Goal: Use online tool/utility: Use online tool/utility

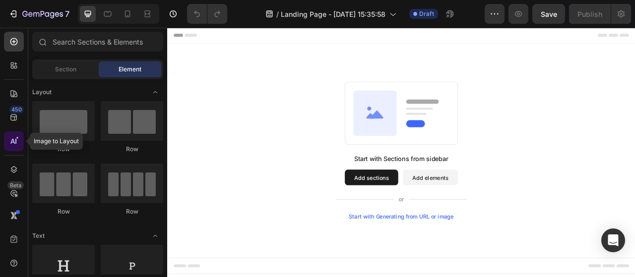
click at [11, 139] on icon at bounding box center [14, 141] width 10 height 10
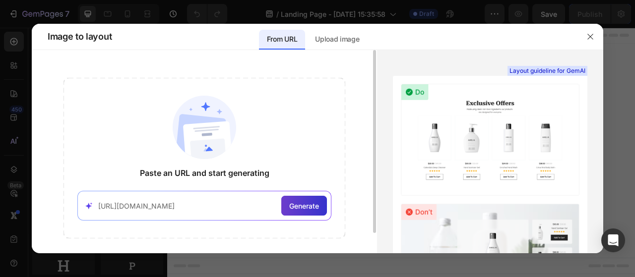
type input "https://ripplimpactgear.com/products/ridefuel%E2%84%A2"
click at [313, 199] on div "Generate" at bounding box center [304, 206] width 46 height 20
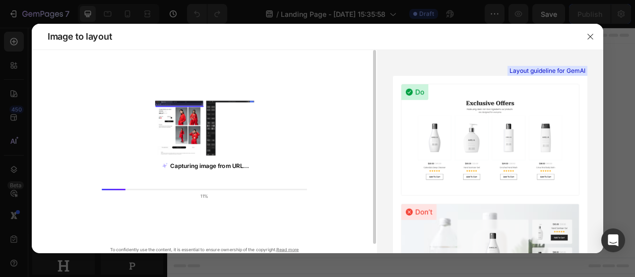
click at [325, 107] on div "Capturing image from URL... 11% To confidently use the content, it is essential…" at bounding box center [204, 166] width 345 height 177
click at [325, 107] on div "Capturing image from URL... 13% To confidently use the content, it is essential…" at bounding box center [204, 166] width 345 height 177
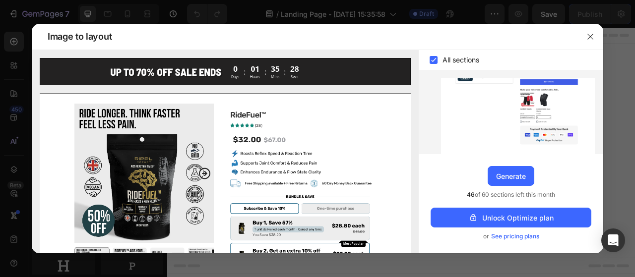
scroll to position [1111, 0]
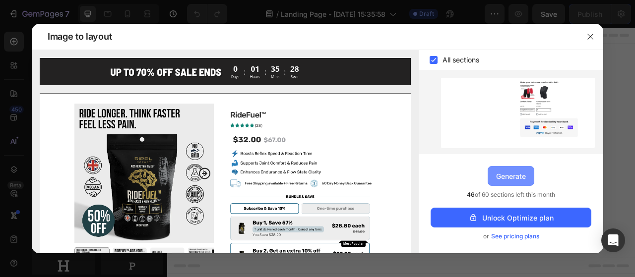
click at [509, 175] on div "Generate" at bounding box center [511, 176] width 30 height 10
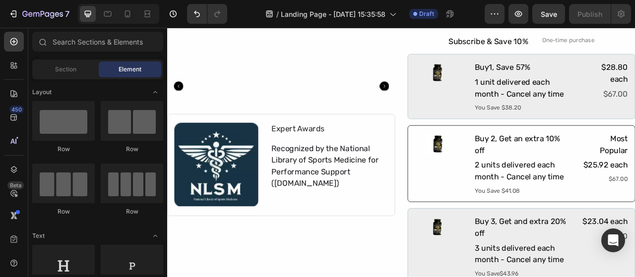
scroll to position [4540, 0]
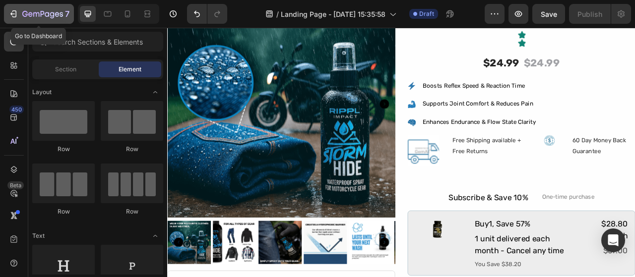
click at [42, 19] on div "7" at bounding box center [45, 14] width 47 height 12
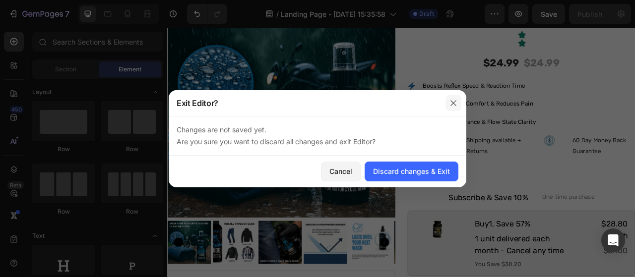
click at [449, 102] on icon "button" at bounding box center [453, 103] width 8 height 8
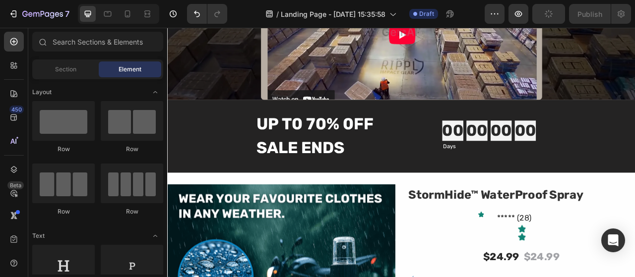
scroll to position [4150, 0]
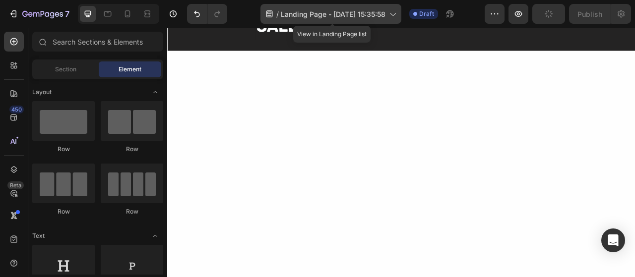
click at [350, 11] on span "Landing Page - [DATE] 15:35:58" at bounding box center [333, 14] width 105 height 10
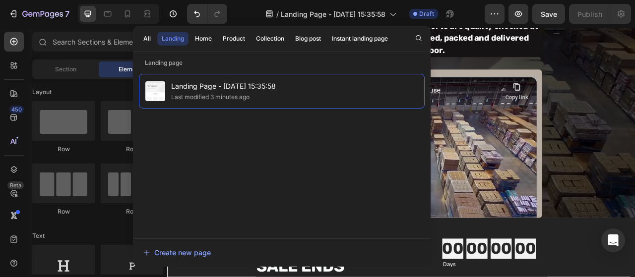
drag, startPoint x: 258, startPoint y: 92, endPoint x: 186, endPoint y: 171, distance: 106.3
click at [186, 171] on div "Landing Page - Aug 28, 15:35:58 Last modified 3 minutes ago" at bounding box center [282, 151] width 286 height 155
drag, startPoint x: 354, startPoint y: 10, endPoint x: 277, endPoint y: 124, distance: 137.8
click at [286, 126] on div "Landing Page - Aug 28, 15:35:58 Last modified 3 minutes ago" at bounding box center [282, 151] width 286 height 155
drag, startPoint x: 266, startPoint y: 139, endPoint x: 232, endPoint y: 130, distance: 34.9
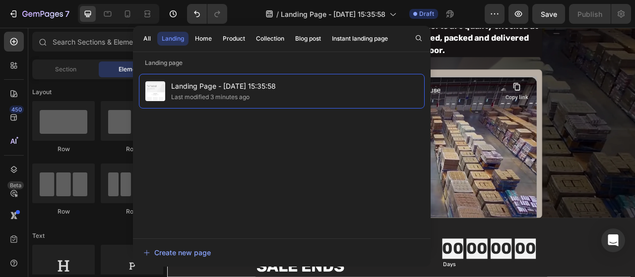
click at [232, 130] on div "Landing Page - Aug 28, 15:35:58 Last modified 3 minutes ago" at bounding box center [282, 151] width 286 height 155
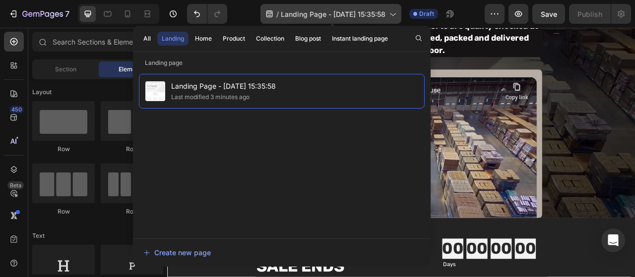
drag, startPoint x: 315, startPoint y: 12, endPoint x: 277, endPoint y: 8, distance: 38.9
click at [277, 8] on div "/ Landing Page - Aug 28, 15:35:58" at bounding box center [330, 14] width 141 height 20
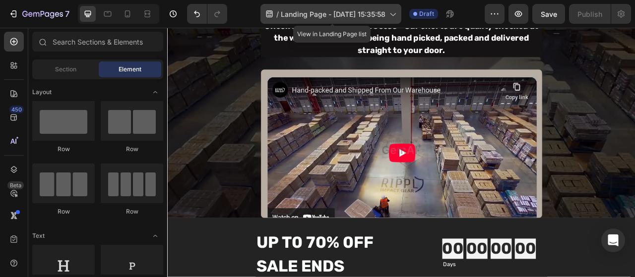
click at [277, 8] on div "/ Landing Page - Aug 28, 15:35:58" at bounding box center [330, 14] width 141 height 20
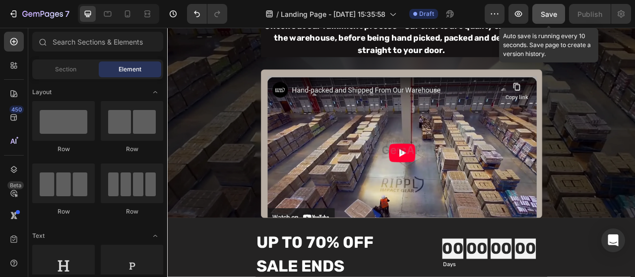
click at [547, 10] on span "Save" at bounding box center [549, 14] width 16 height 8
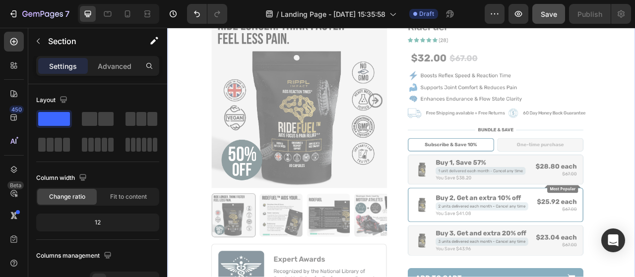
scroll to position [173, 0]
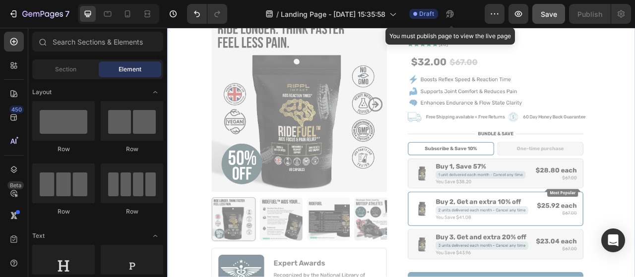
scroll to position [145, 0]
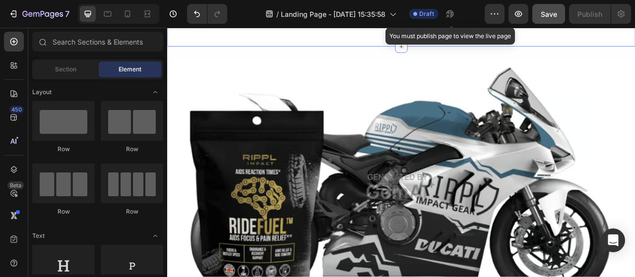
scroll to position [745, 0]
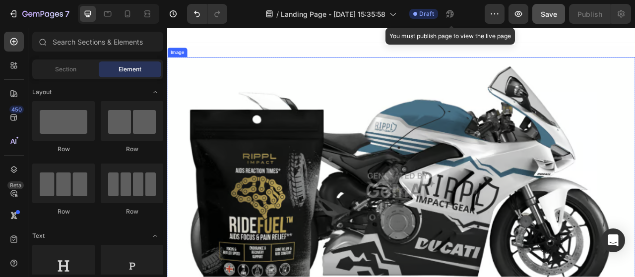
click at [507, 258] on img at bounding box center [464, 228] width 595 height 326
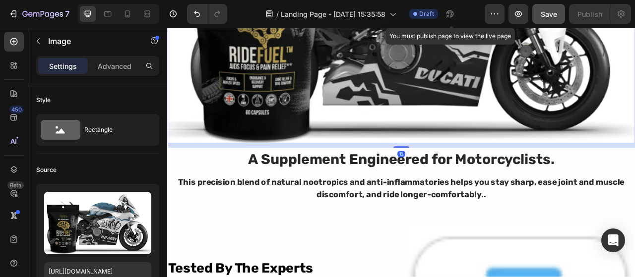
scroll to position [959, 0]
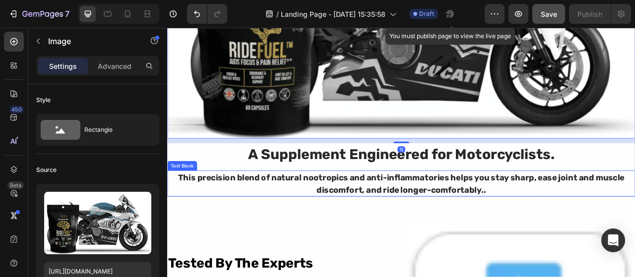
click at [474, 213] on div "This precision blend of natural nootropics and anti-inflammatories helps you st…" at bounding box center [464, 226] width 595 height 33
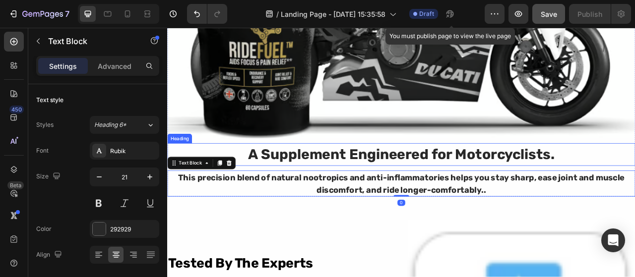
click at [483, 175] on h2 "A Supplement Engineered for Motorcyclists." at bounding box center [464, 189] width 595 height 29
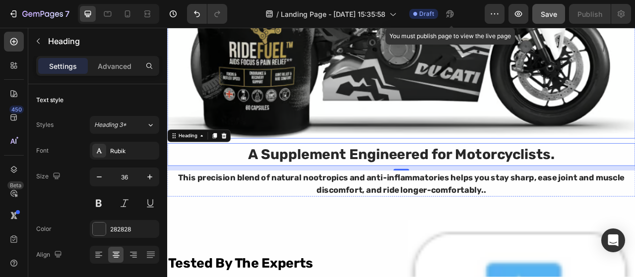
click at [534, 108] on img at bounding box center [464, 6] width 595 height 326
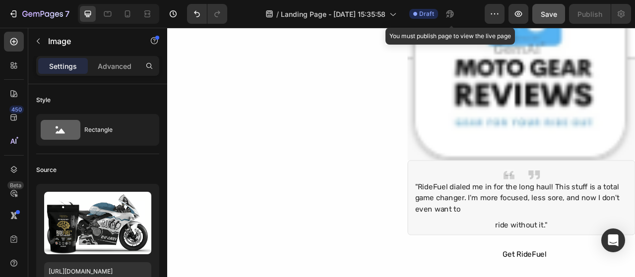
scroll to position [1322, 0]
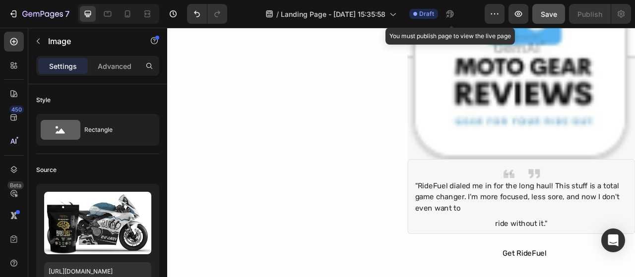
click at [534, 108] on img at bounding box center [618, 51] width 290 height 290
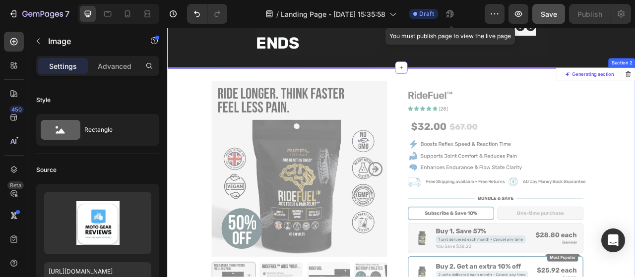
scroll to position [60, 0]
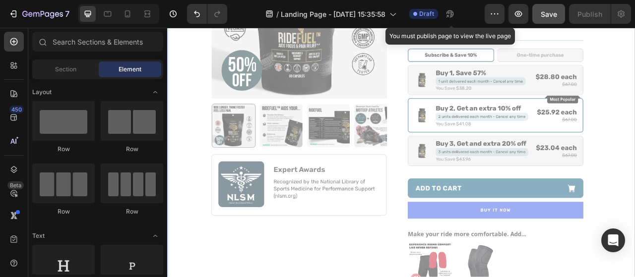
scroll to position [267, 0]
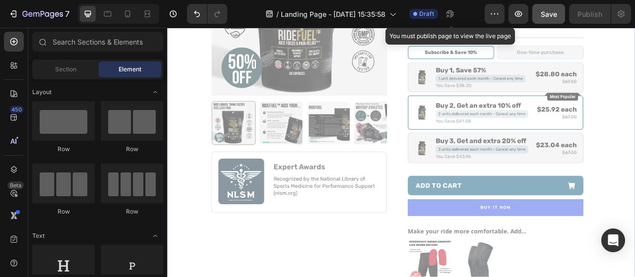
click at [487, 181] on div at bounding box center [465, 200] width 594 height 651
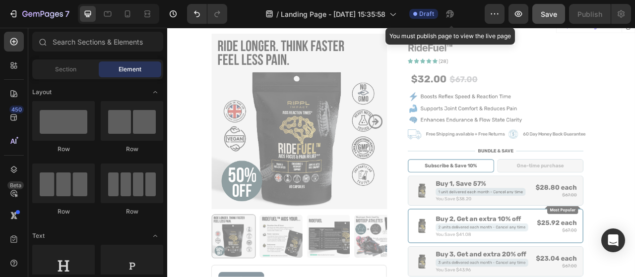
scroll to position [111, 0]
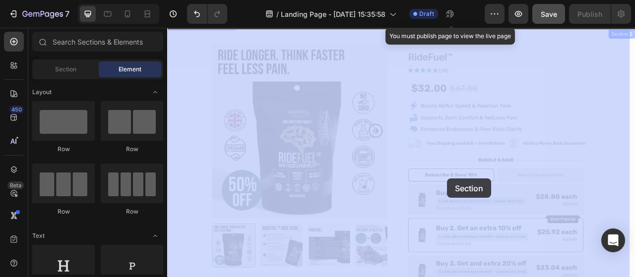
drag, startPoint x: 519, startPoint y: 162, endPoint x: 523, endPoint y: 220, distance: 58.6
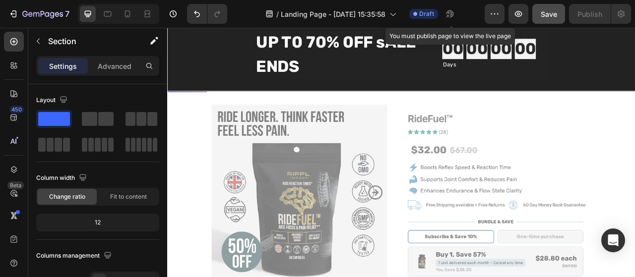
scroll to position [0, 0]
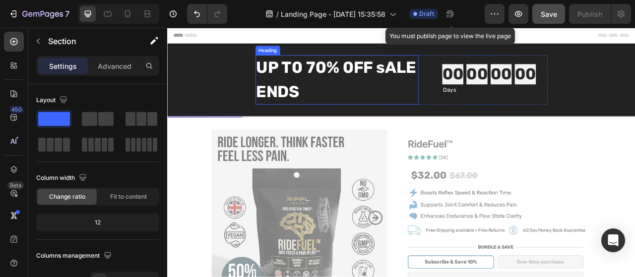
click at [332, 67] on h2 "UP T0 70% 0FF sALE ENDS" at bounding box center [382, 94] width 207 height 63
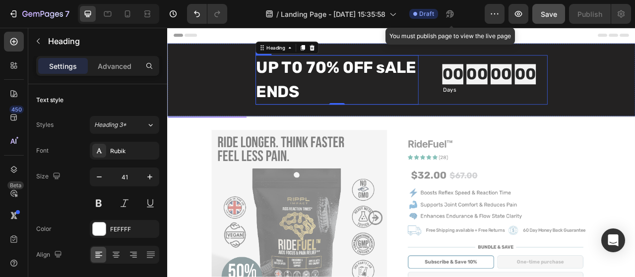
click at [534, 65] on div "00 00 00 00 Countdown Timer Days Text Block Row" at bounding box center [576, 94] width 148 height 63
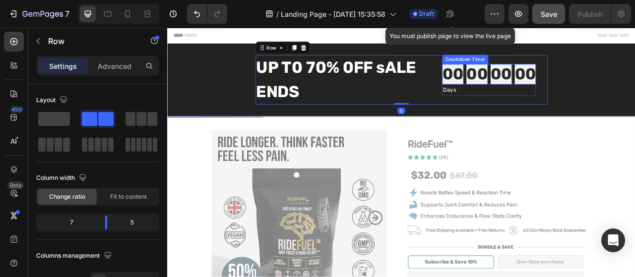
click at [547, 84] on div "00" at bounding box center [560, 87] width 27 height 26
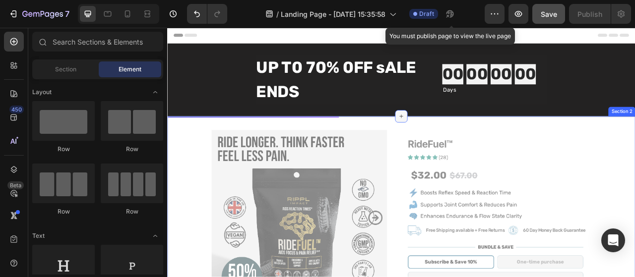
click at [461, 143] on icon at bounding box center [465, 141] width 8 height 8
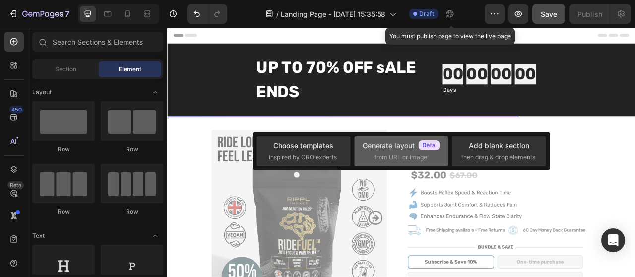
click at [391, 158] on span "from URL or image" at bounding box center [400, 157] width 53 height 9
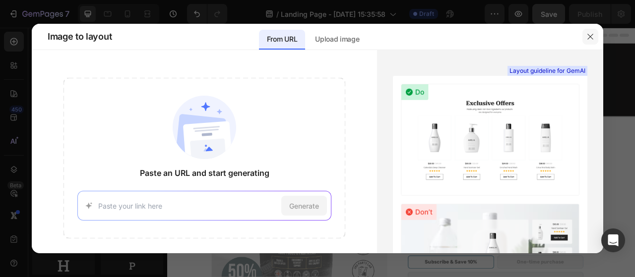
click at [583, 36] on button "button" at bounding box center [590, 37] width 16 height 16
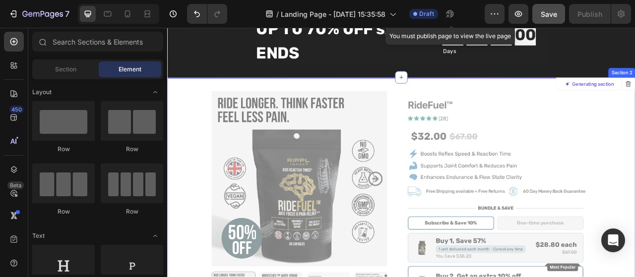
scroll to position [53, 0]
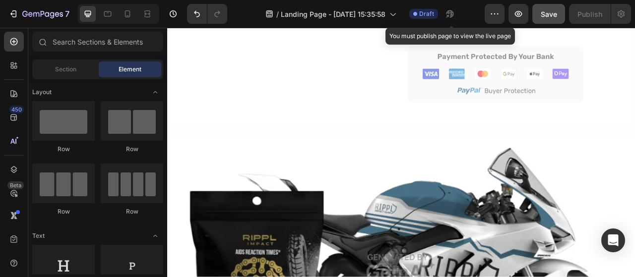
scroll to position [643, 0]
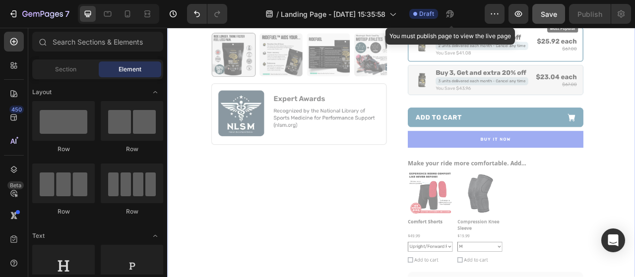
scroll to position [339, 0]
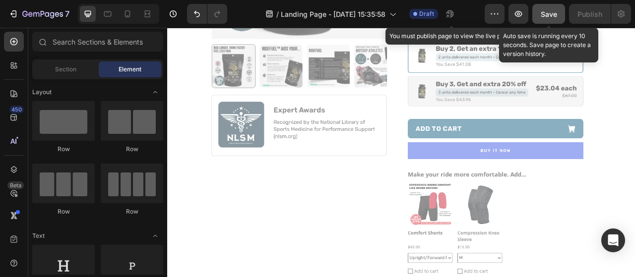
click at [542, 16] on span "Save" at bounding box center [549, 14] width 16 height 8
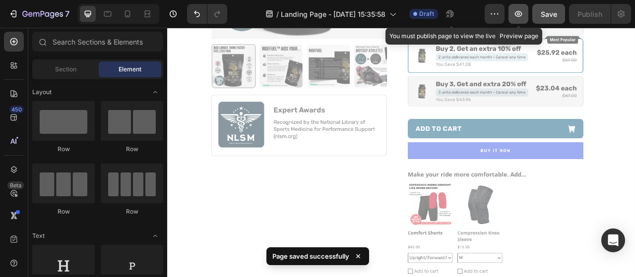
click at [520, 17] on icon "button" at bounding box center [518, 14] width 10 height 10
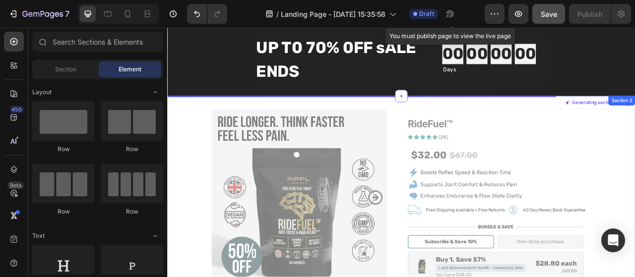
scroll to position [0, 0]
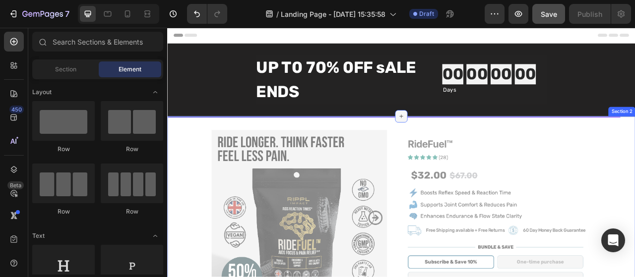
click at [461, 144] on icon at bounding box center [465, 141] width 8 height 8
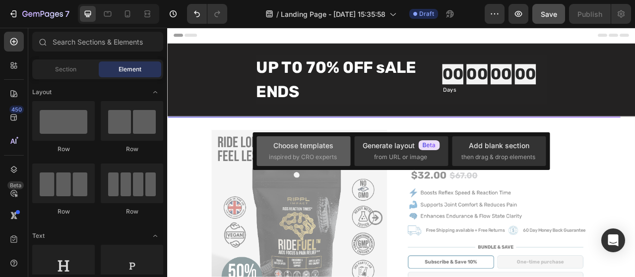
click at [312, 148] on div "Choose templates" at bounding box center [303, 145] width 60 height 10
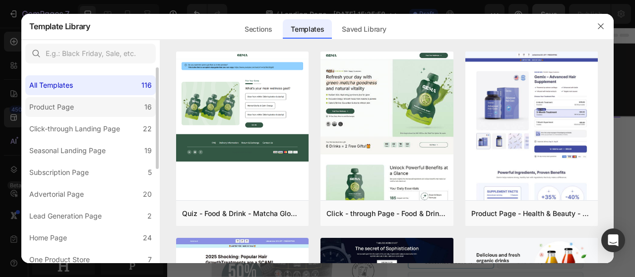
click at [145, 103] on div "16" at bounding box center [147, 107] width 7 height 12
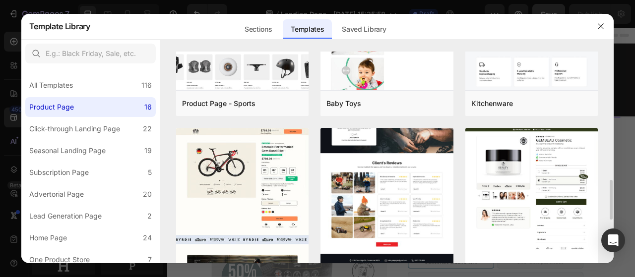
scroll to position [672, 0]
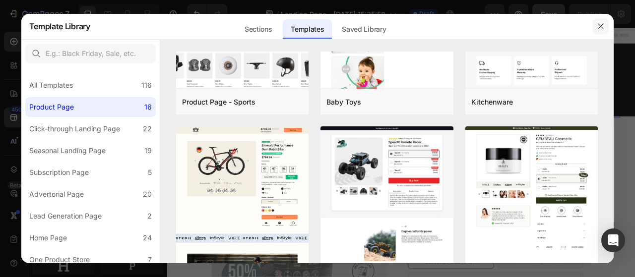
click at [597, 25] on icon "button" at bounding box center [601, 26] width 8 height 8
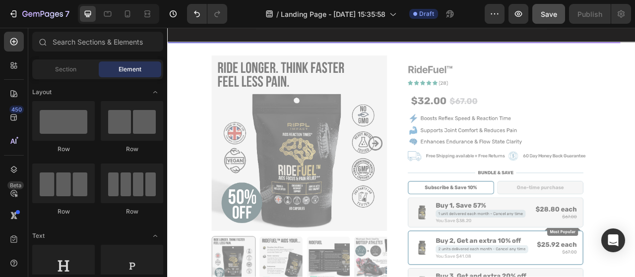
scroll to position [0, 0]
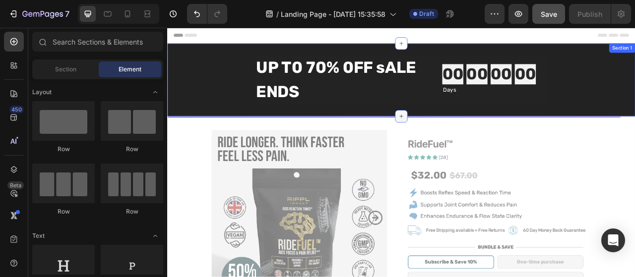
click at [457, 140] on div at bounding box center [465, 141] width 16 height 16
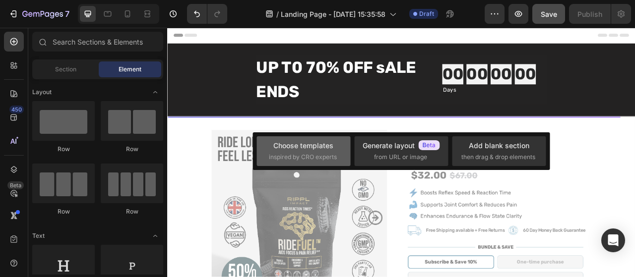
click at [301, 155] on span "inspired by CRO experts" at bounding box center [303, 157] width 68 height 9
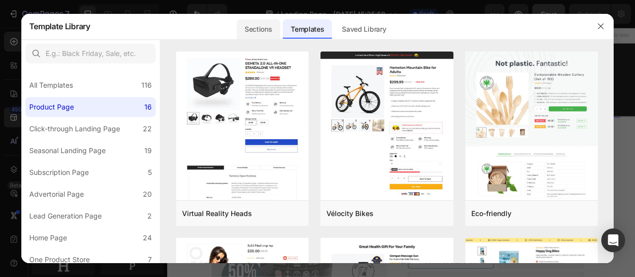
click at [280, 27] on div "Sections" at bounding box center [258, 29] width 43 height 20
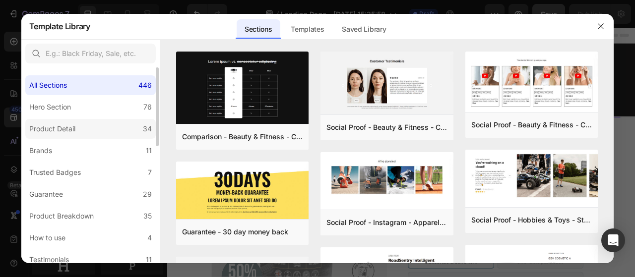
click at [92, 128] on label "Product Detail 34" at bounding box center [90, 129] width 130 height 20
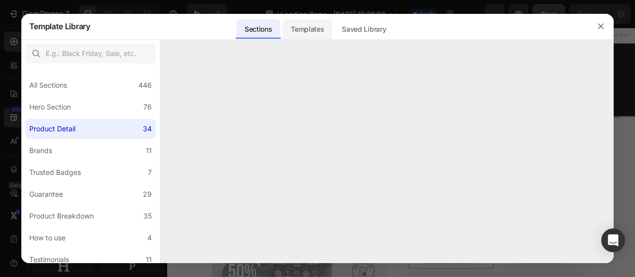
click at [332, 27] on div "Templates" at bounding box center [307, 29] width 49 height 20
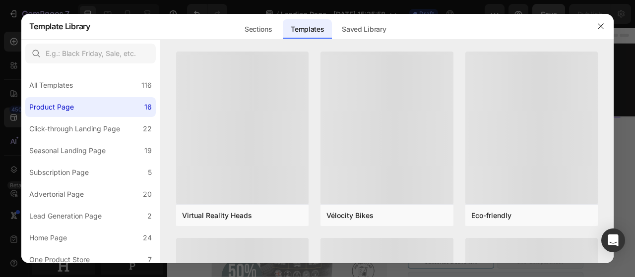
scroll to position [0, 2188]
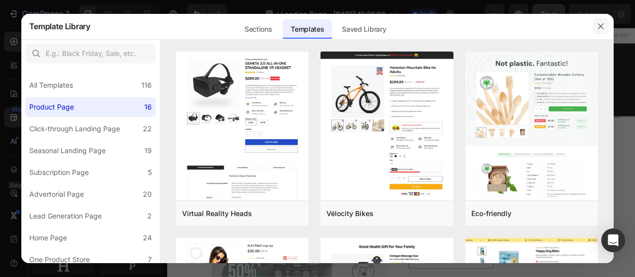
click at [602, 27] on icon "button" at bounding box center [601, 26] width 8 height 8
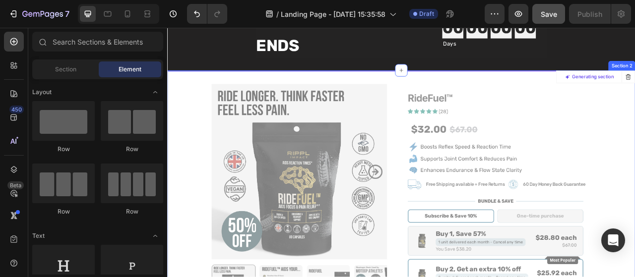
scroll to position [0, 0]
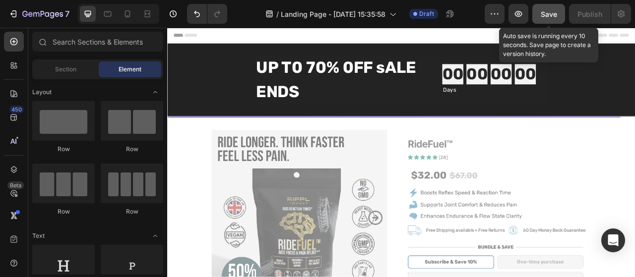
click at [542, 13] on span "Save" at bounding box center [549, 14] width 16 height 8
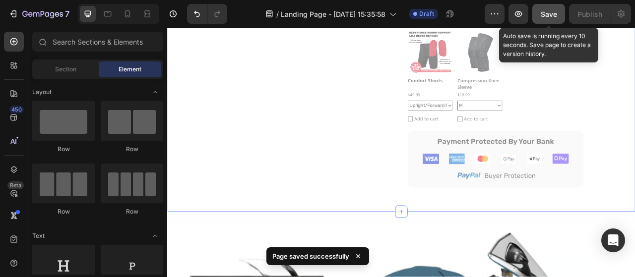
scroll to position [534, 0]
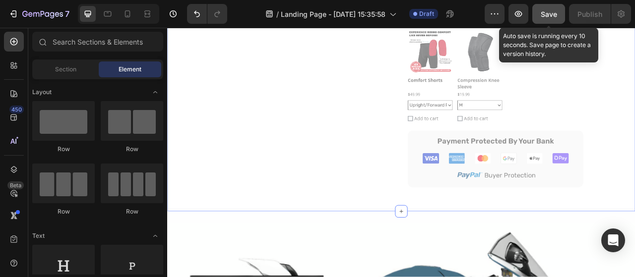
click at [14, 146] on icon at bounding box center [14, 141] width 10 height 10
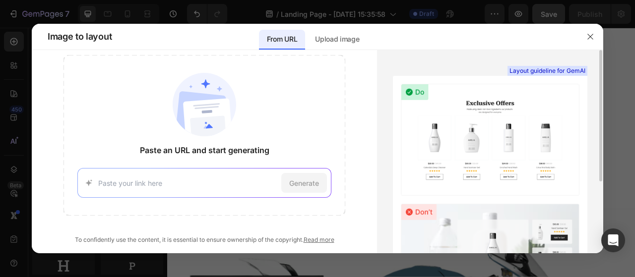
scroll to position [112, 0]
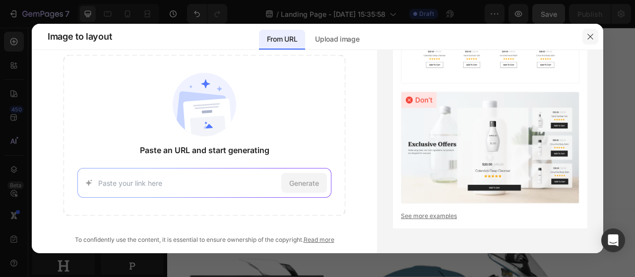
click at [587, 36] on icon "button" at bounding box center [590, 37] width 8 height 8
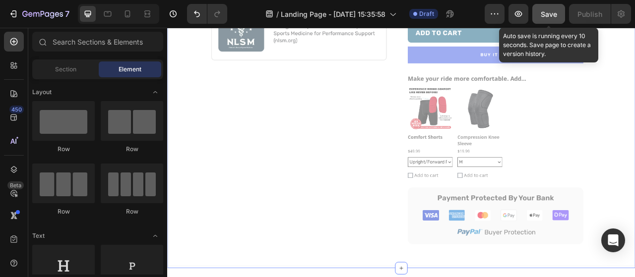
scroll to position [507, 0]
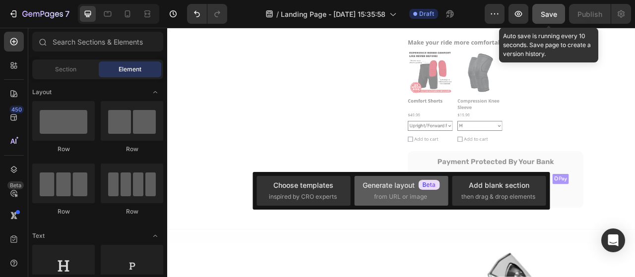
click at [414, 190] on div "Generate layout" at bounding box center [400, 185] width 77 height 10
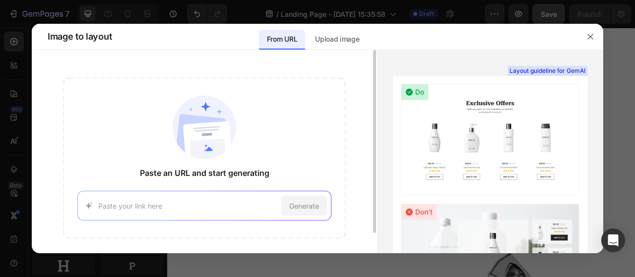
paste input "https://ripplimpactgear.com/products/ridefuel%E2%84%A2"
type input "https://ripplimpactgear.com/products/ridefuel%E2%84%A2"
click at [318, 201] on span "Generate" at bounding box center [304, 206] width 30 height 10
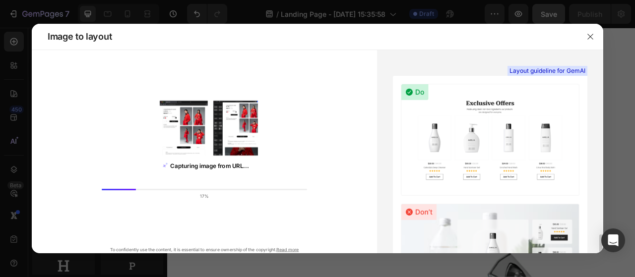
scroll to position [112, 0]
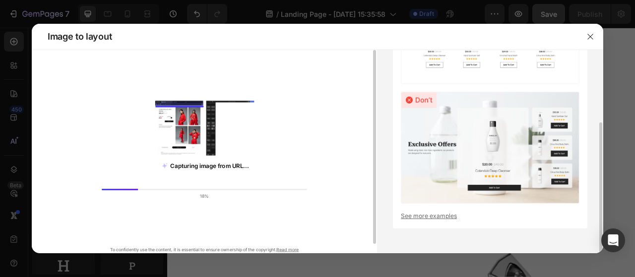
click at [331, 191] on div "Capturing image from URL... 18% To confidently use the content, it is essential…" at bounding box center [204, 166] width 345 height 177
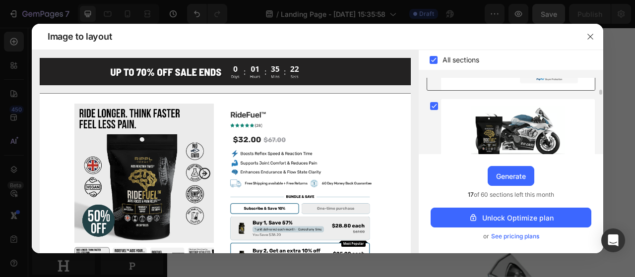
scroll to position [181, 0]
click at [435, 65] on div "All sections" at bounding box center [511, 60] width 184 height 20
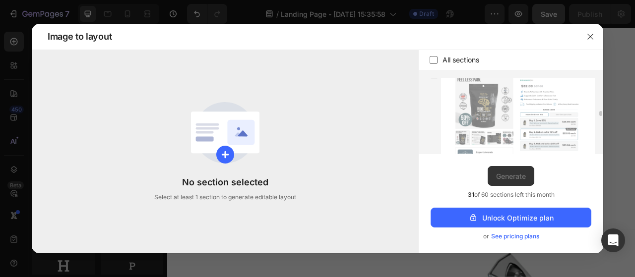
scroll to position [0, 0]
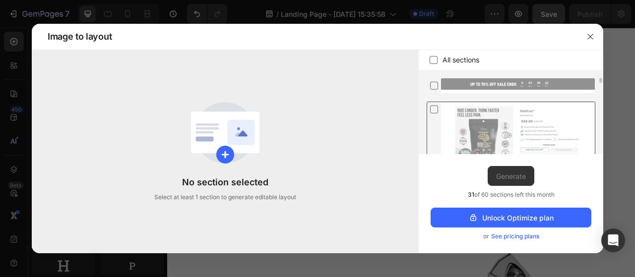
click at [436, 111] on icon at bounding box center [434, 109] width 10 height 10
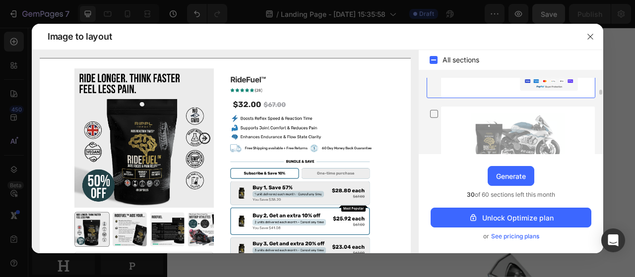
scroll to position [174, 0]
click at [511, 173] on div "Generate" at bounding box center [511, 176] width 30 height 10
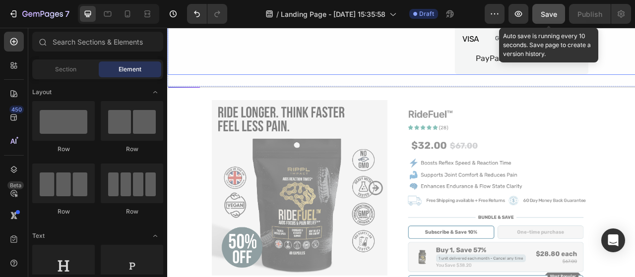
scroll to position [5373, 0]
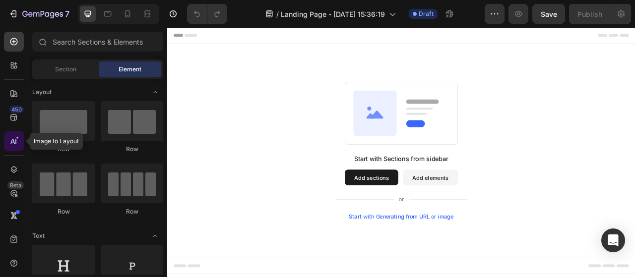
click at [14, 138] on icon at bounding box center [14, 141] width 10 height 10
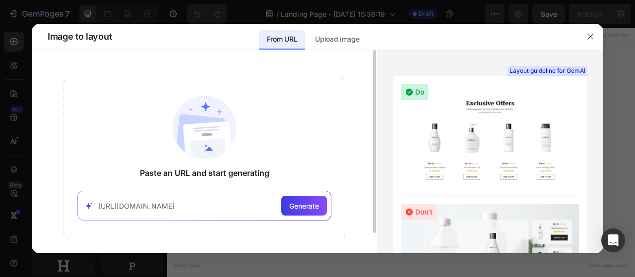
scroll to position [0, 3]
type input "[URL][DOMAIN_NAME]"
click at [299, 208] on span "Generate" at bounding box center [304, 206] width 30 height 10
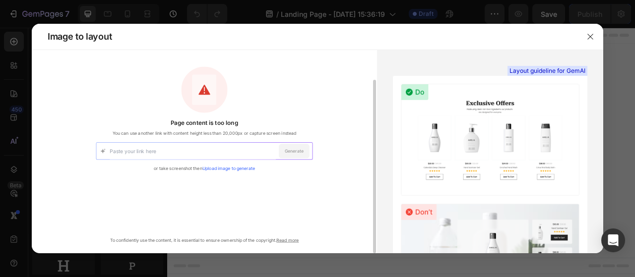
scroll to position [35, 0]
click at [298, 72] on div "Page content is too long You can use another link with content height less than…" at bounding box center [204, 129] width 217 height 126
click at [216, 156] on input at bounding box center [193, 150] width 166 height 16
paste input "[URL][DOMAIN_NAME]"
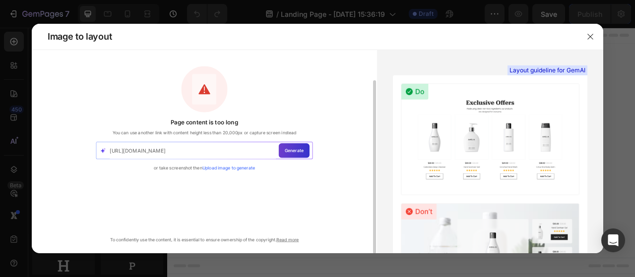
type input "[URL][DOMAIN_NAME]"
click at [289, 150] on span "Generate" at bounding box center [294, 150] width 19 height 6
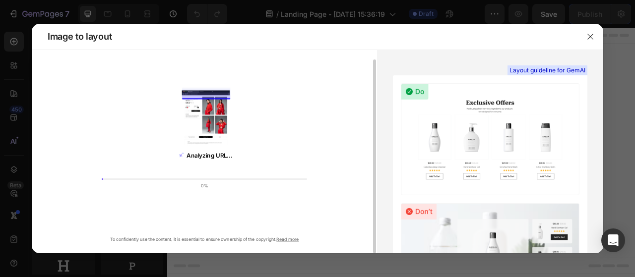
scroll to position [10, 0]
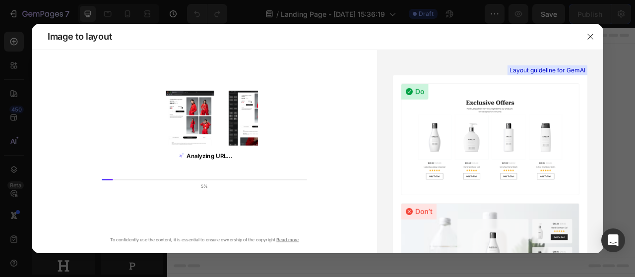
click at [590, 33] on icon "button" at bounding box center [590, 37] width 8 height 8
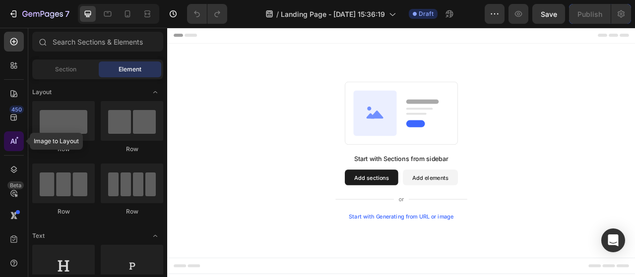
click at [12, 139] on icon at bounding box center [14, 141] width 10 height 10
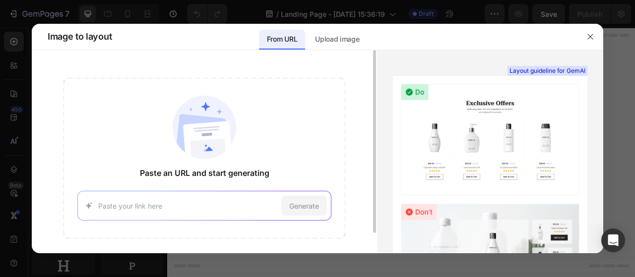
paste input "[URL][DOMAIN_NAME]"
type input "[URL][DOMAIN_NAME]"
click at [303, 205] on span "Generate" at bounding box center [304, 206] width 30 height 10
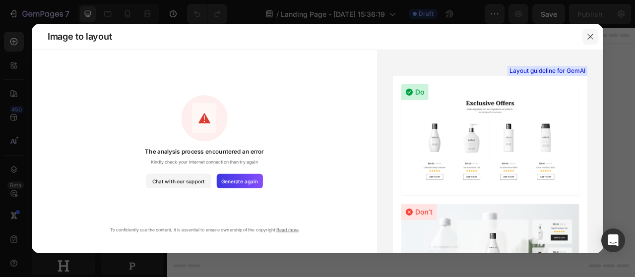
click at [589, 41] on button "button" at bounding box center [590, 37] width 16 height 16
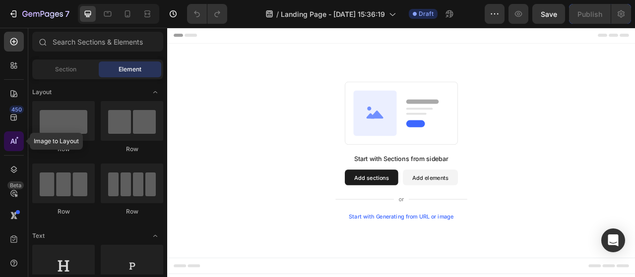
click at [15, 134] on div at bounding box center [14, 141] width 20 height 20
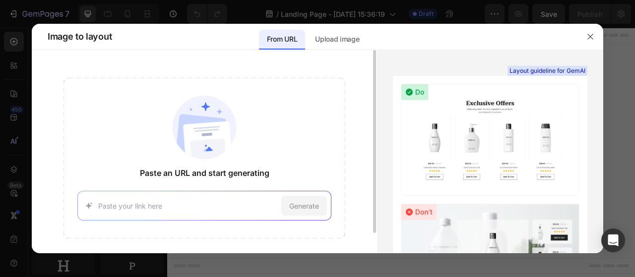
scroll to position [23, 0]
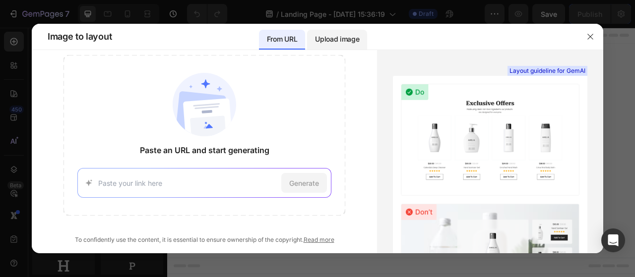
click at [349, 35] on p "Upload image" at bounding box center [337, 39] width 44 height 12
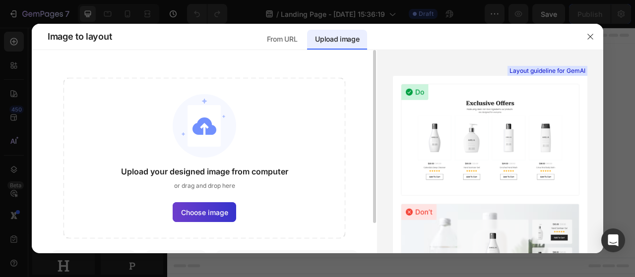
click at [223, 205] on label "Choose image" at bounding box center [204, 212] width 63 height 20
click at [0, 0] on input "Choose image" at bounding box center [0, 0] width 0 height 0
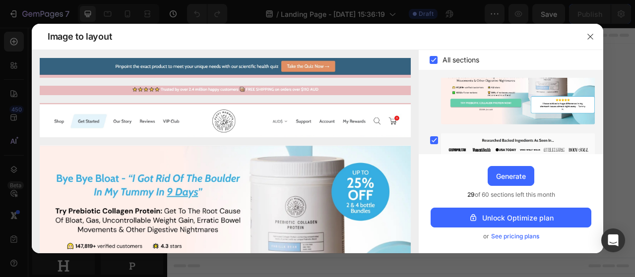
scroll to position [0, 0]
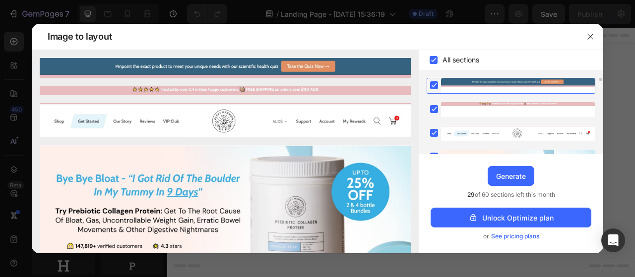
click at [433, 86] on icon at bounding box center [434, 85] width 4 height 4
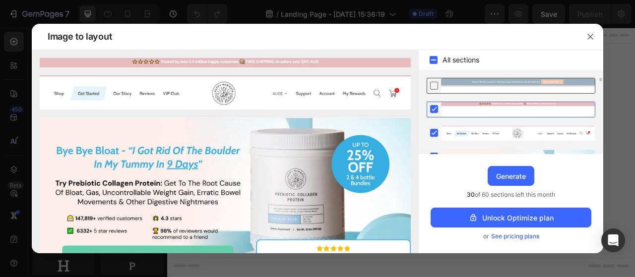
click at [431, 108] on rect at bounding box center [434, 109] width 8 height 8
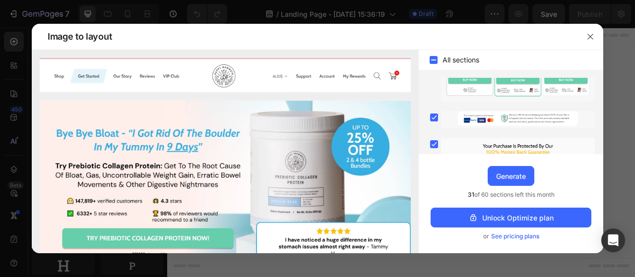
scroll to position [1569, 0]
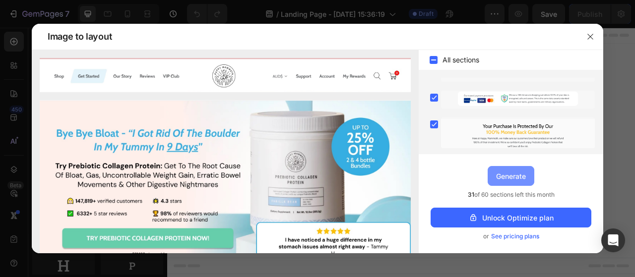
click at [516, 178] on div "Generate" at bounding box center [511, 176] width 30 height 10
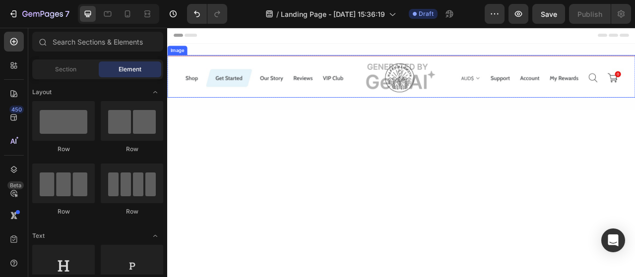
click at [588, 86] on img at bounding box center [464, 90] width 595 height 54
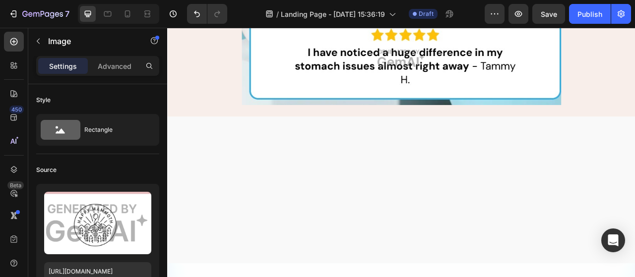
scroll to position [0, 0]
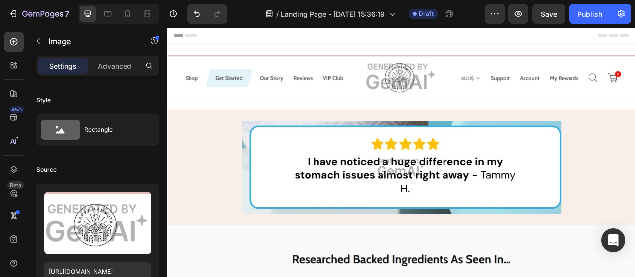
click at [572, 68] on img at bounding box center [464, 90] width 595 height 54
click at [568, 91] on img at bounding box center [464, 90] width 595 height 54
click at [567, 203] on img at bounding box center [465, 206] width 406 height 119
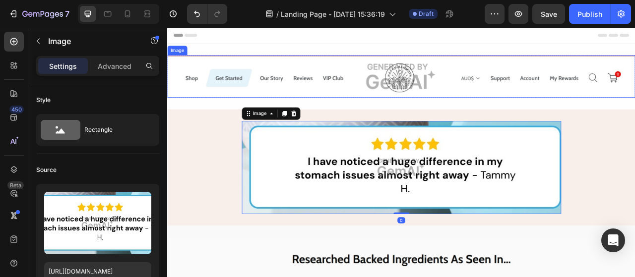
click at [598, 114] on img at bounding box center [464, 90] width 595 height 54
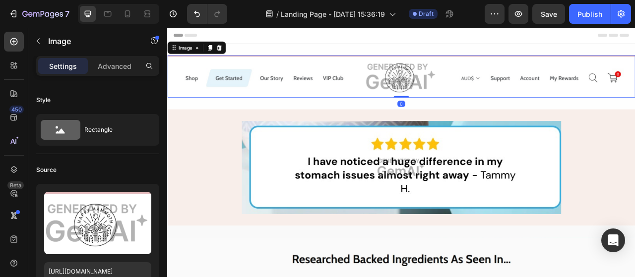
click at [269, 83] on img at bounding box center [464, 90] width 595 height 54
click at [246, 95] on img at bounding box center [464, 90] width 595 height 54
click at [300, 95] on img at bounding box center [464, 90] width 595 height 54
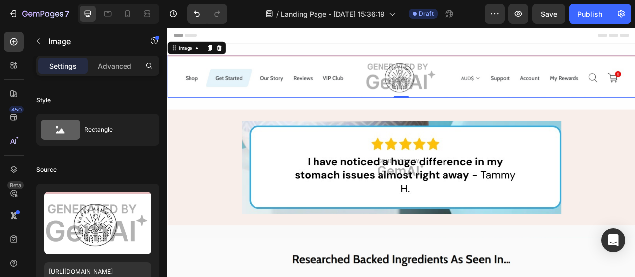
click at [300, 95] on img at bounding box center [464, 90] width 595 height 54
click at [622, 90] on img at bounding box center [464, 90] width 595 height 54
click at [233, 51] on icon at bounding box center [233, 54] width 8 height 8
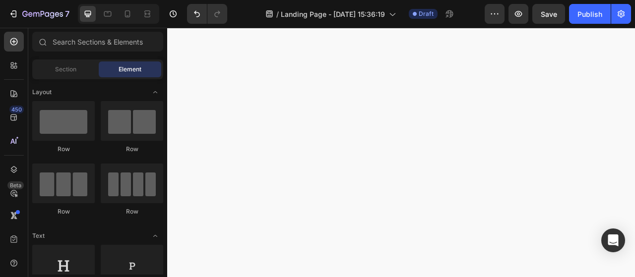
scroll to position [1371, 0]
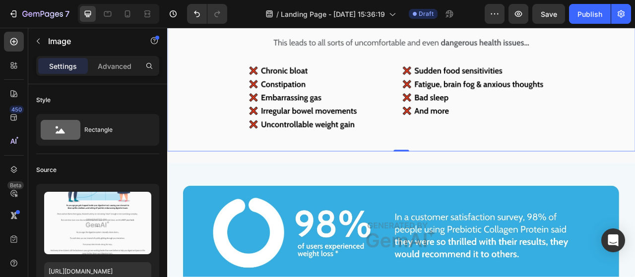
scroll to position [1960, 0]
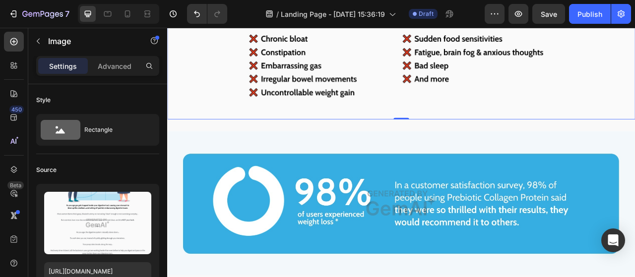
click at [450, 243] on img at bounding box center [464, 252] width 591 height 154
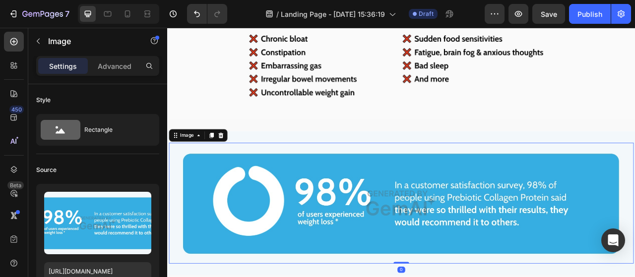
click at [508, 245] on img at bounding box center [464, 252] width 591 height 154
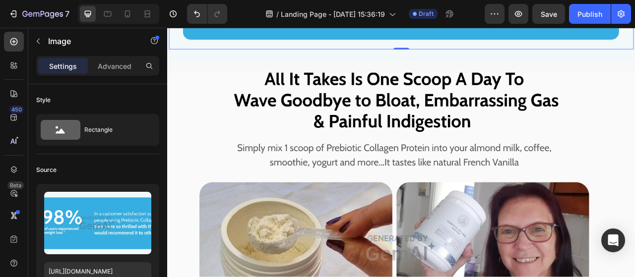
scroll to position [2233, 0]
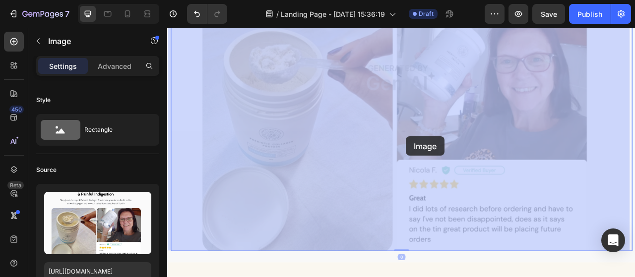
scroll to position [2390, 0]
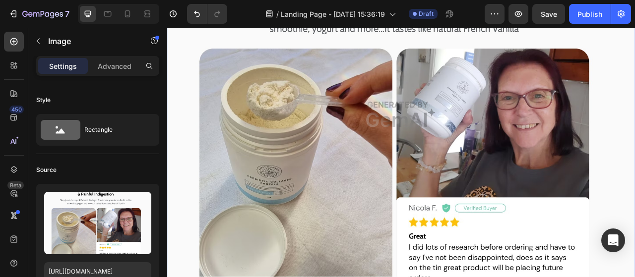
click at [522, 134] on img at bounding box center [464, 138] width 595 height 446
click at [520, 277] on img at bounding box center [464, 138] width 595 height 446
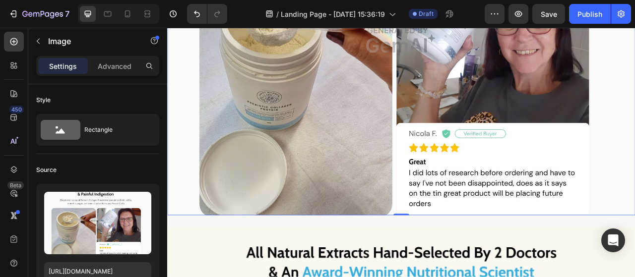
scroll to position [2494, 0]
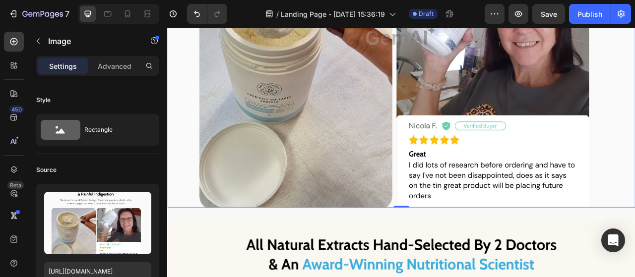
click at [538, 223] on img at bounding box center [464, 34] width 595 height 446
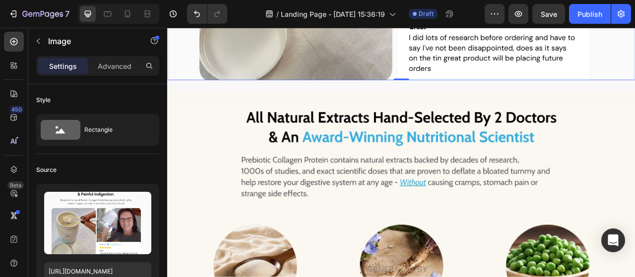
scroll to position [2665, 0]
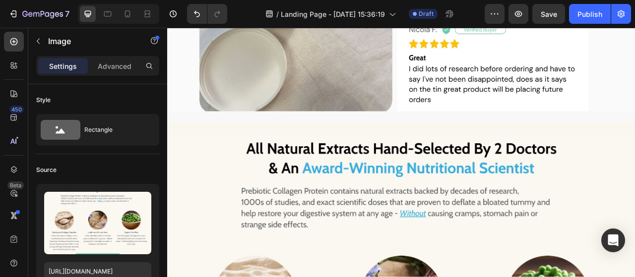
scroll to position [1552, 0]
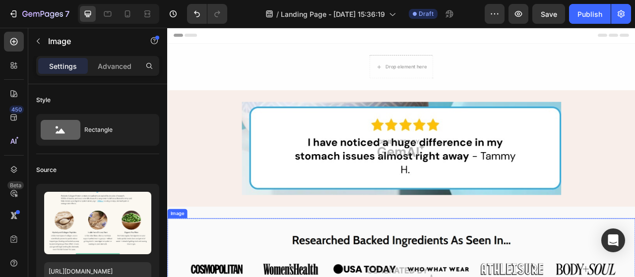
scroll to position [137, 0]
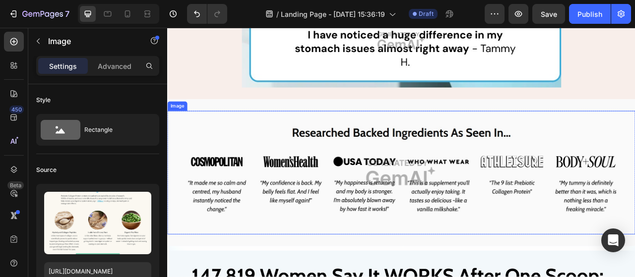
click at [438, 203] on img at bounding box center [464, 212] width 595 height 157
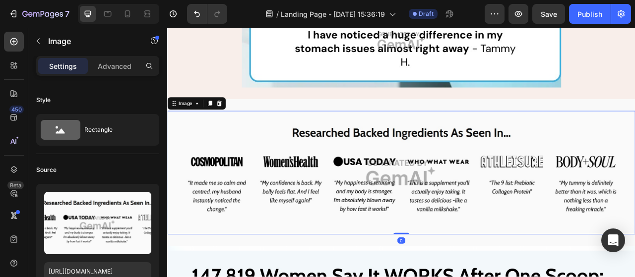
click at [419, 246] on img at bounding box center [464, 212] width 595 height 157
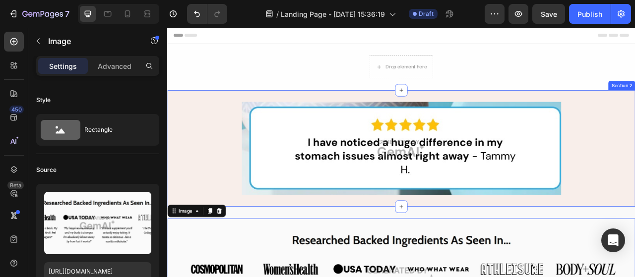
click at [237, 158] on div "Image Row" at bounding box center [464, 181] width 595 height 119
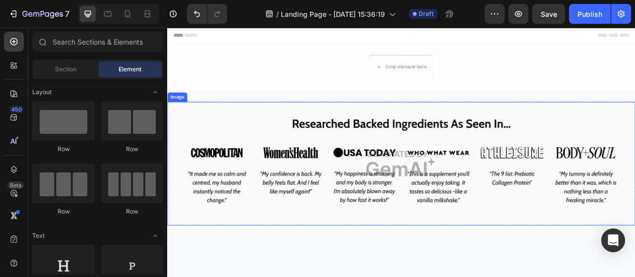
click at [634, 192] on img at bounding box center [464, 200] width 595 height 157
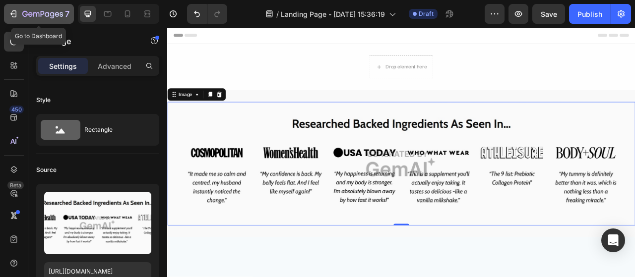
click at [15, 17] on icon "button" at bounding box center [14, 13] width 4 height 7
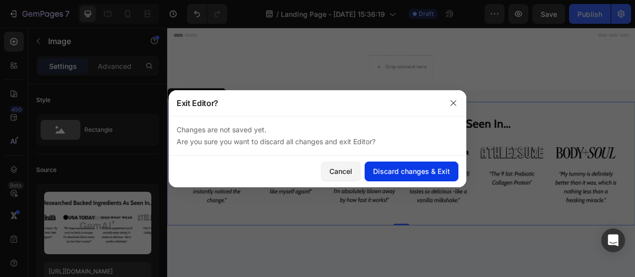
click at [408, 173] on div "Discard changes & Exit" at bounding box center [411, 171] width 77 height 10
